Goal: Navigation & Orientation: Go to known website

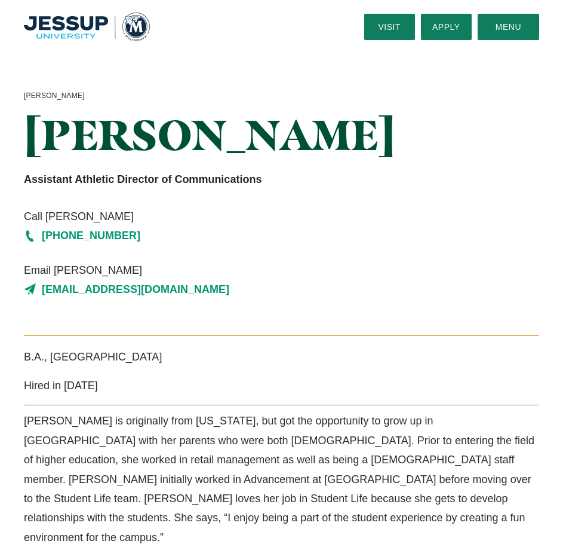
click at [62, 20] on img "Home" at bounding box center [87, 27] width 126 height 28
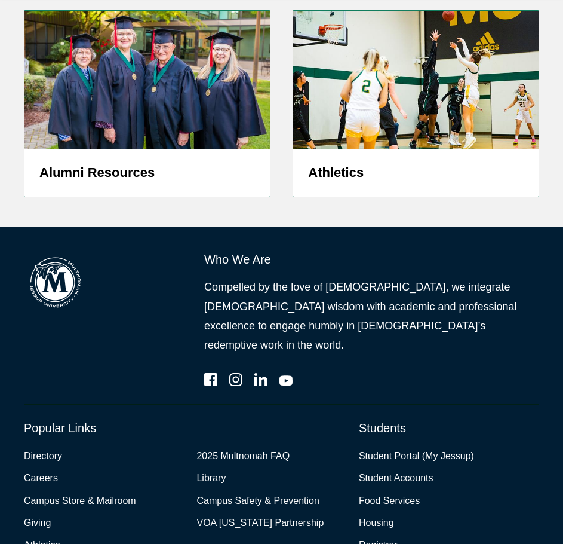
scroll to position [3078, 0]
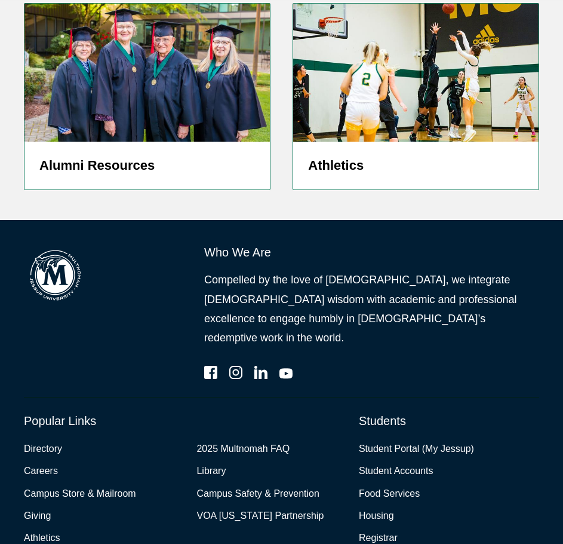
drag, startPoint x: 286, startPoint y: 520, endPoint x: 134, endPoint y: 519, distance: 152.4
copy span "Multnomah Campus of Jessup University"
